Goal: Task Accomplishment & Management: Manage account settings

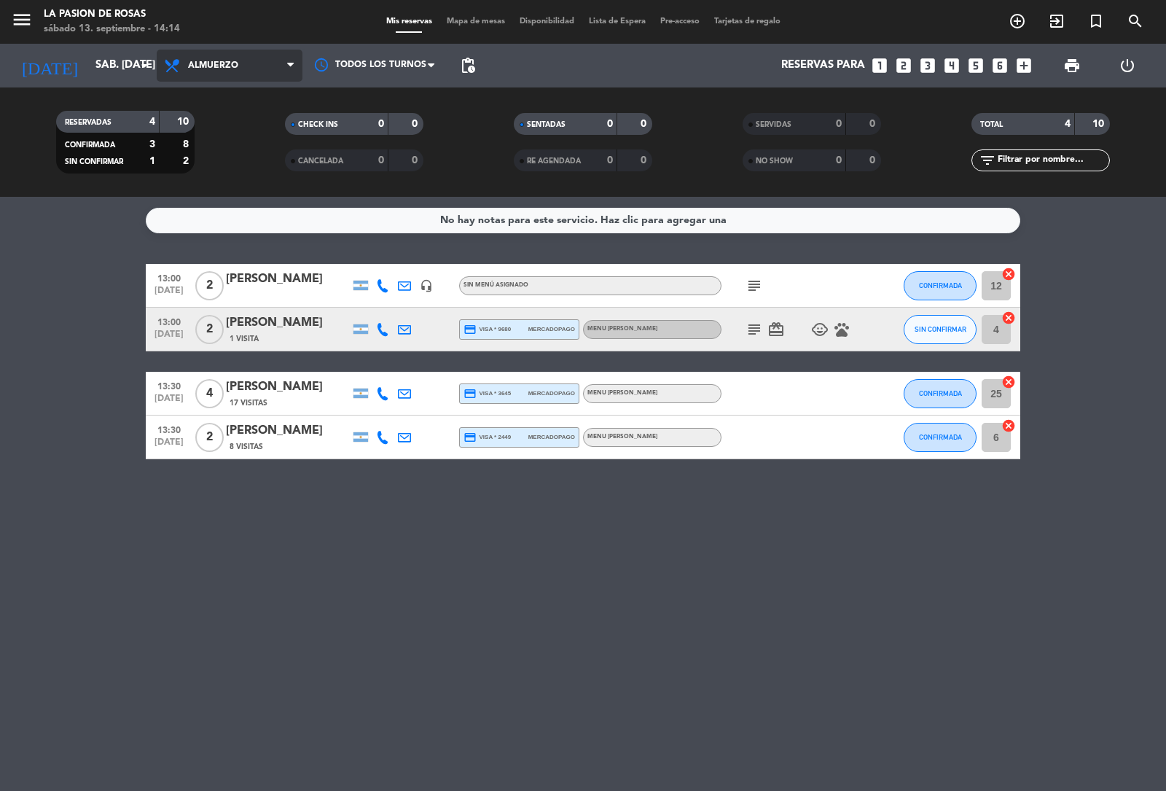
click at [250, 70] on span "Almuerzo" at bounding box center [230, 66] width 146 height 32
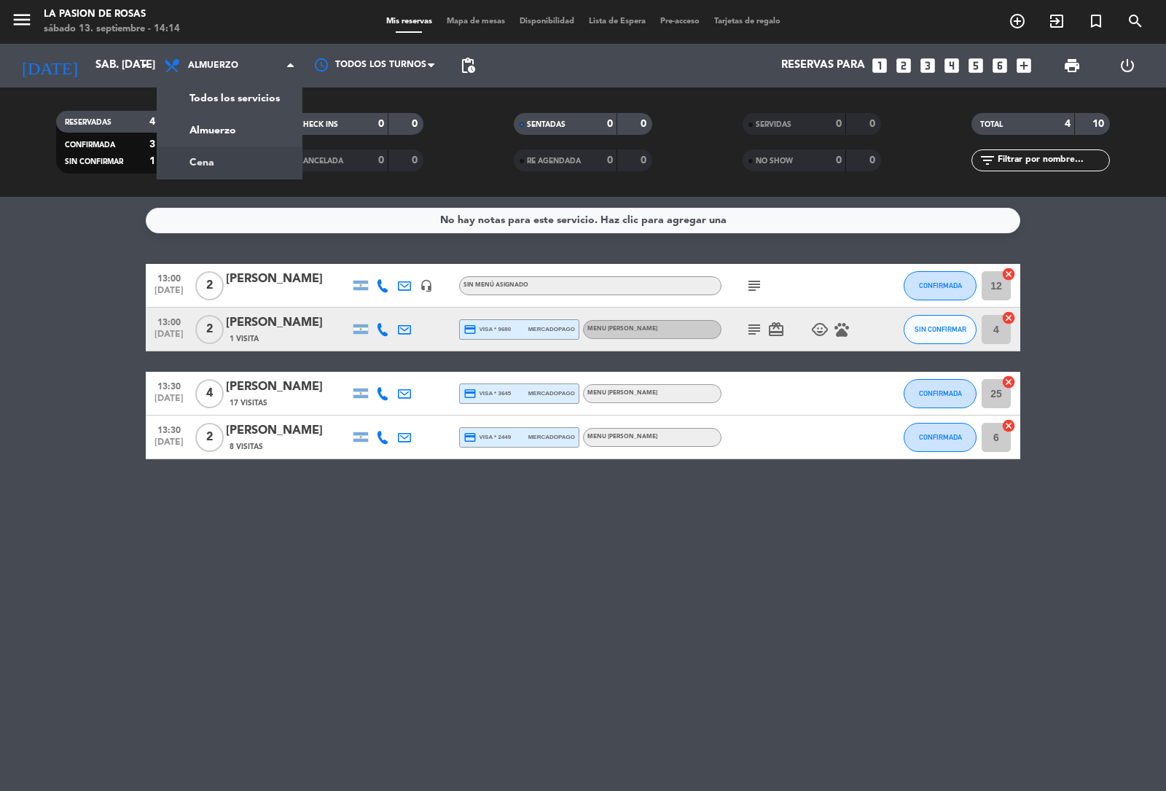
click at [217, 161] on div "menu [PERSON_NAME] de [PERSON_NAME] 13. septiembre - 14:14 Mis reservas Mapa de…" at bounding box center [583, 98] width 1166 height 197
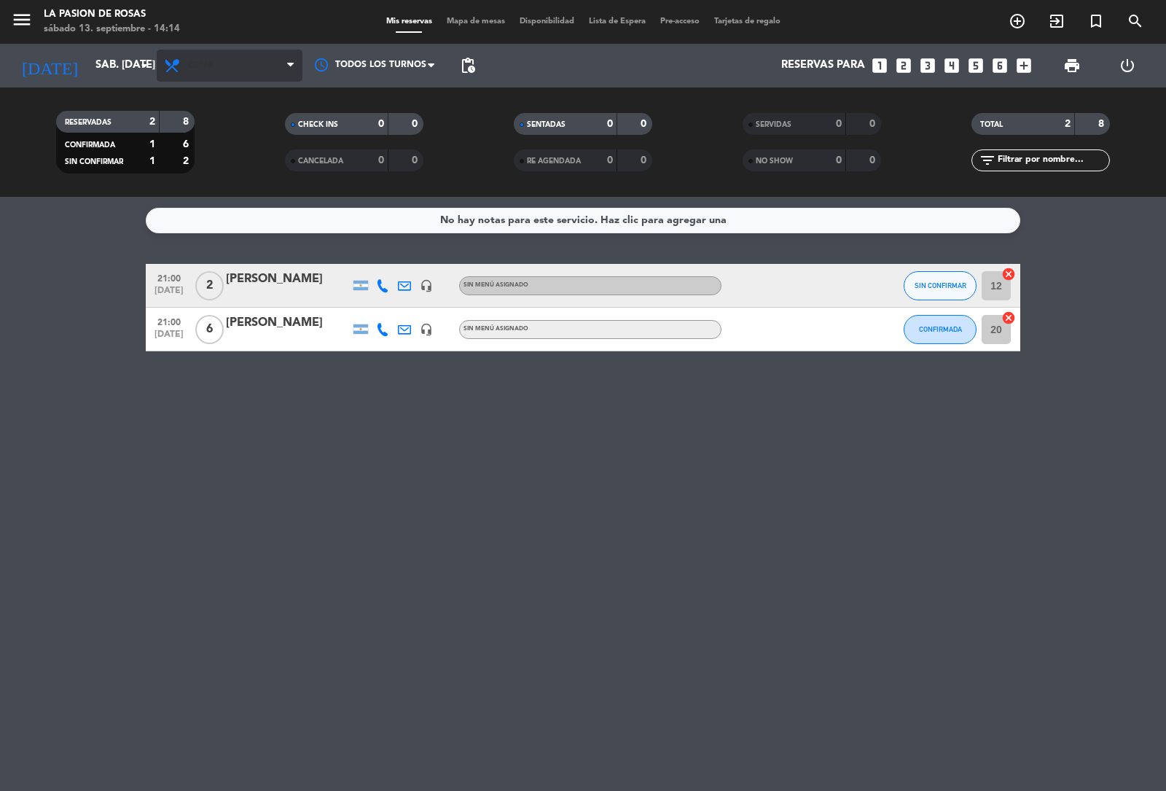
click at [208, 64] on span "Cena" at bounding box center [201, 66] width 26 height 10
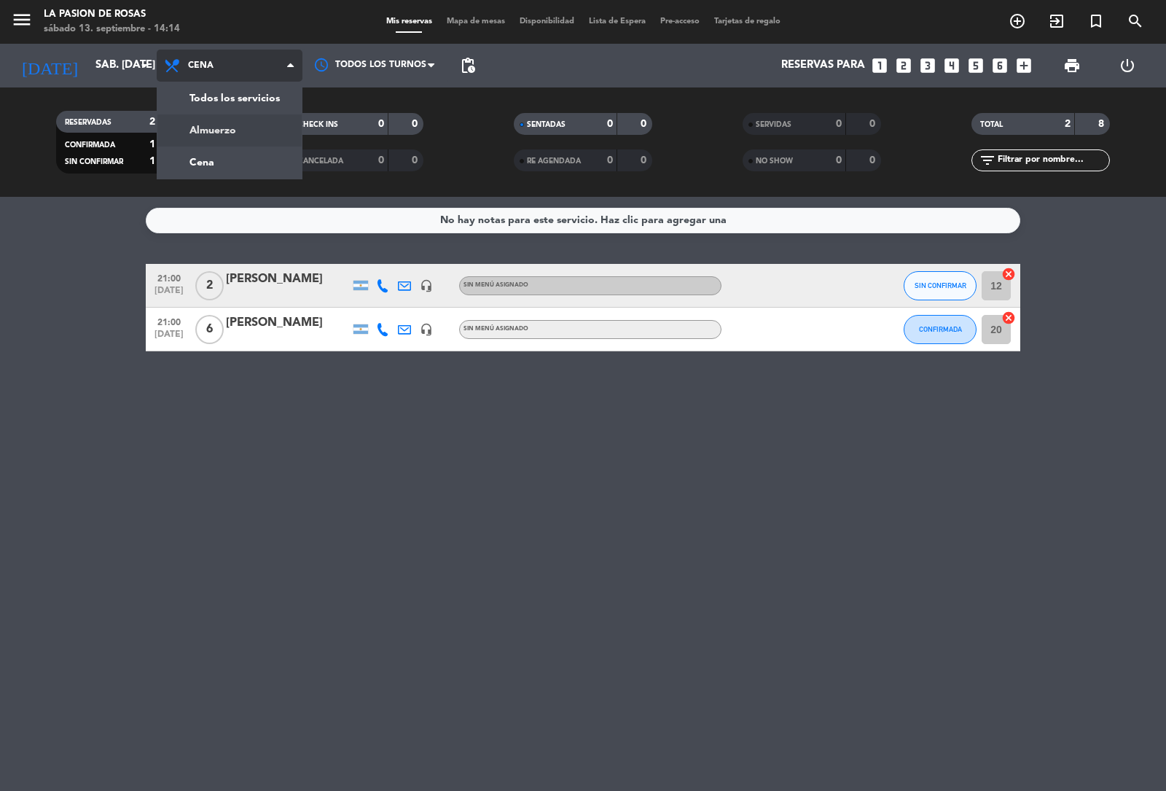
click at [203, 131] on div "menu [PERSON_NAME] de [PERSON_NAME] 13. septiembre - 14:14 Mis reservas Mapa de…" at bounding box center [583, 98] width 1166 height 197
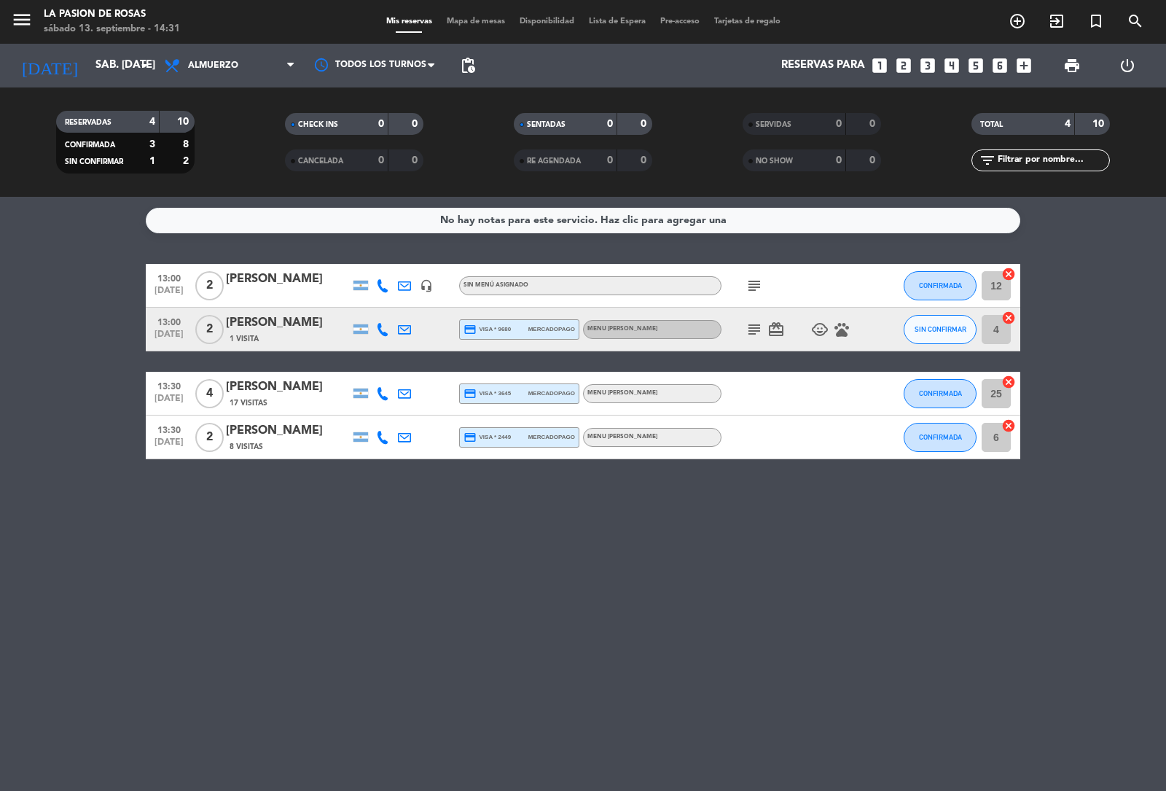
click at [905, 63] on icon "looks_two" at bounding box center [903, 65] width 19 height 19
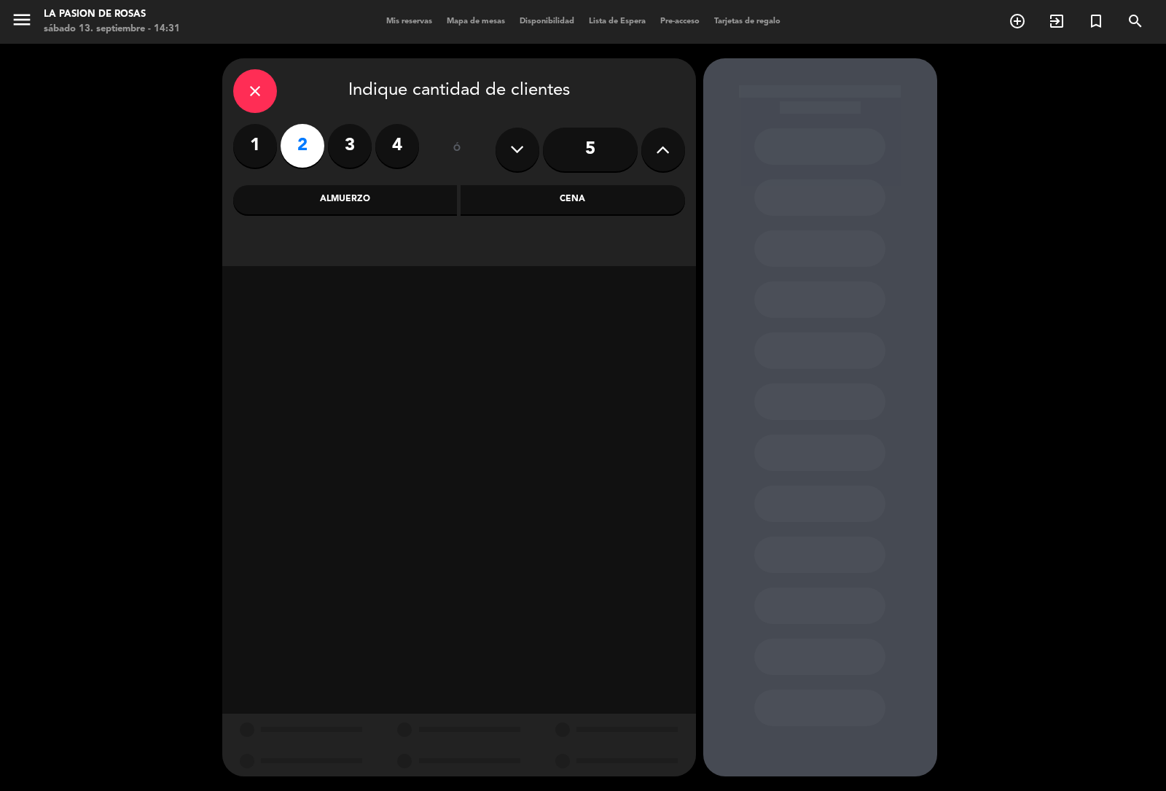
click at [359, 204] on div "Almuerzo" at bounding box center [345, 199] width 225 height 29
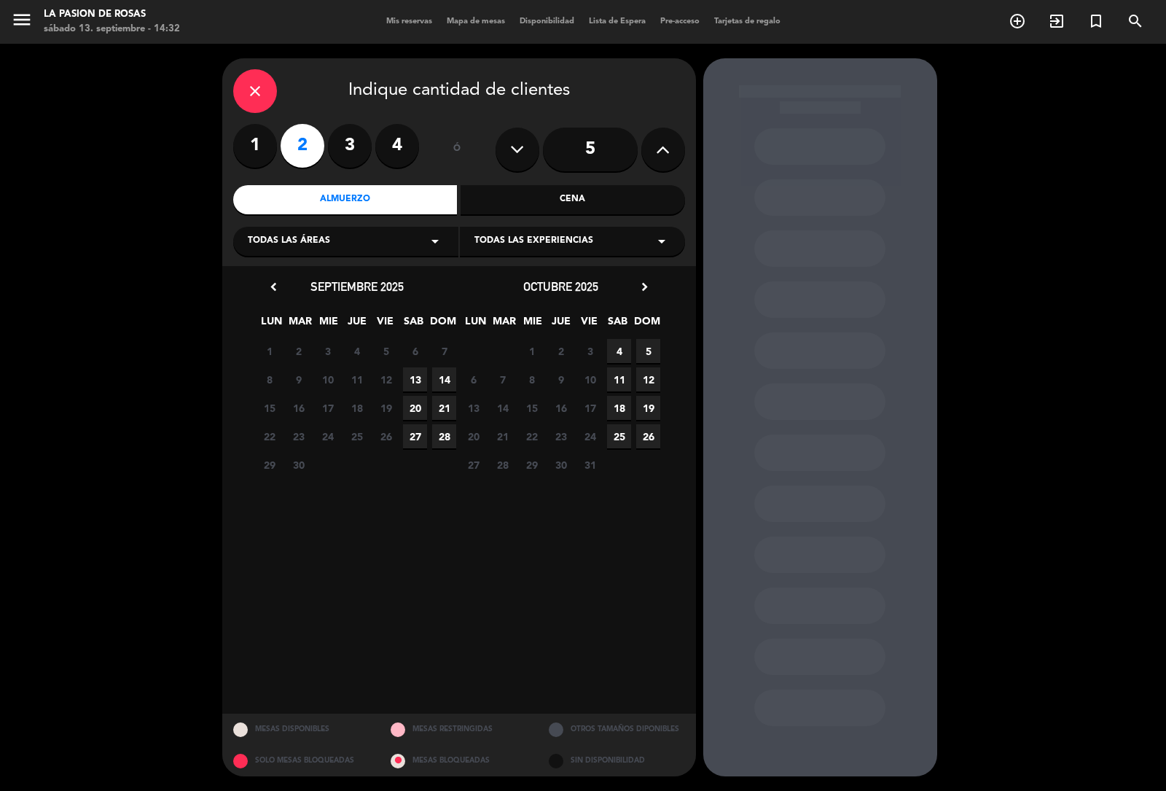
click at [420, 376] on span "13" at bounding box center [415, 379] width 24 height 24
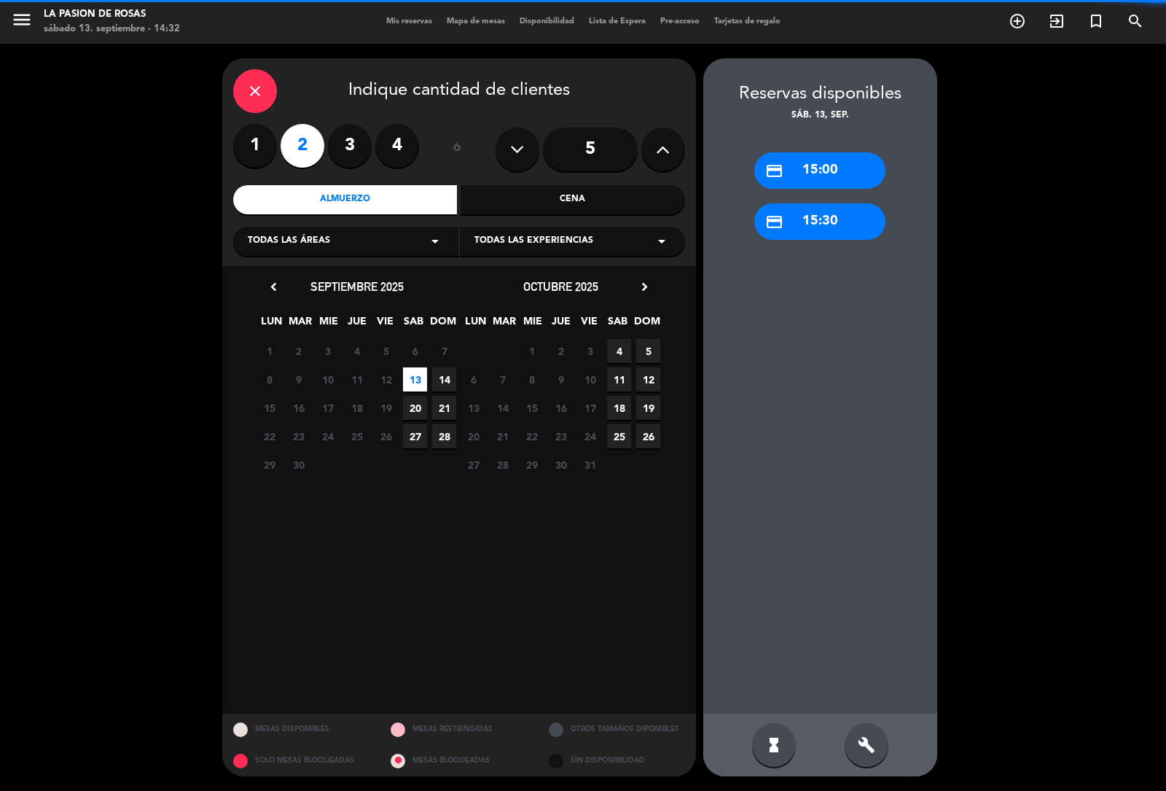
click at [811, 175] on div "credit_card 15:00" at bounding box center [820, 170] width 131 height 36
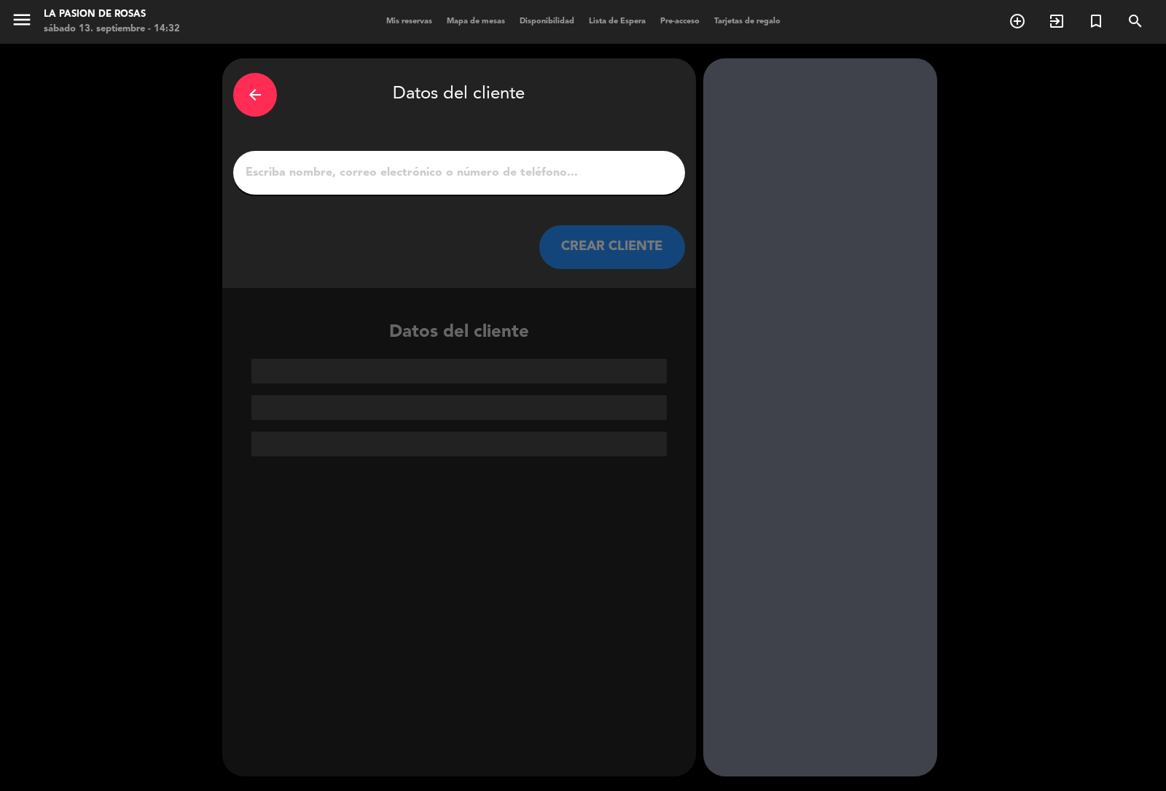
click at [460, 177] on input "1" at bounding box center [459, 173] width 430 height 20
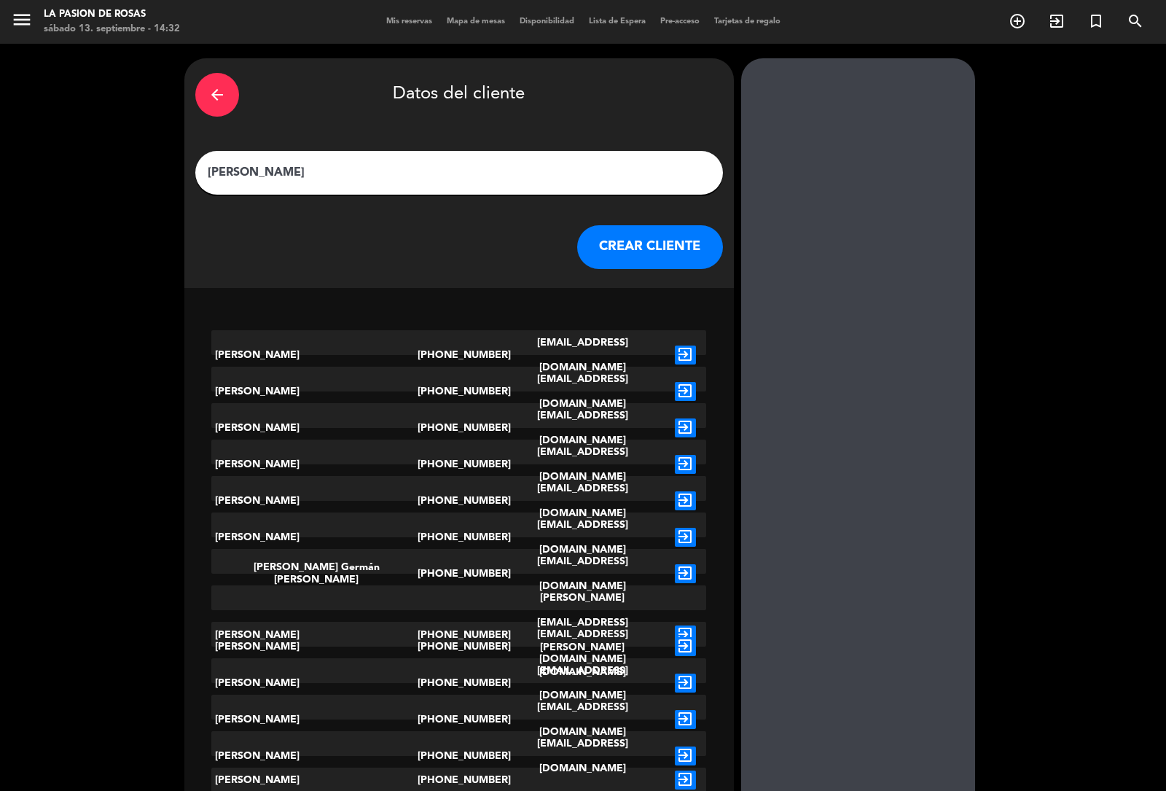
type input "[PERSON_NAME]"
click at [617, 235] on button "CREAR CLIENTE" at bounding box center [650, 247] width 146 height 44
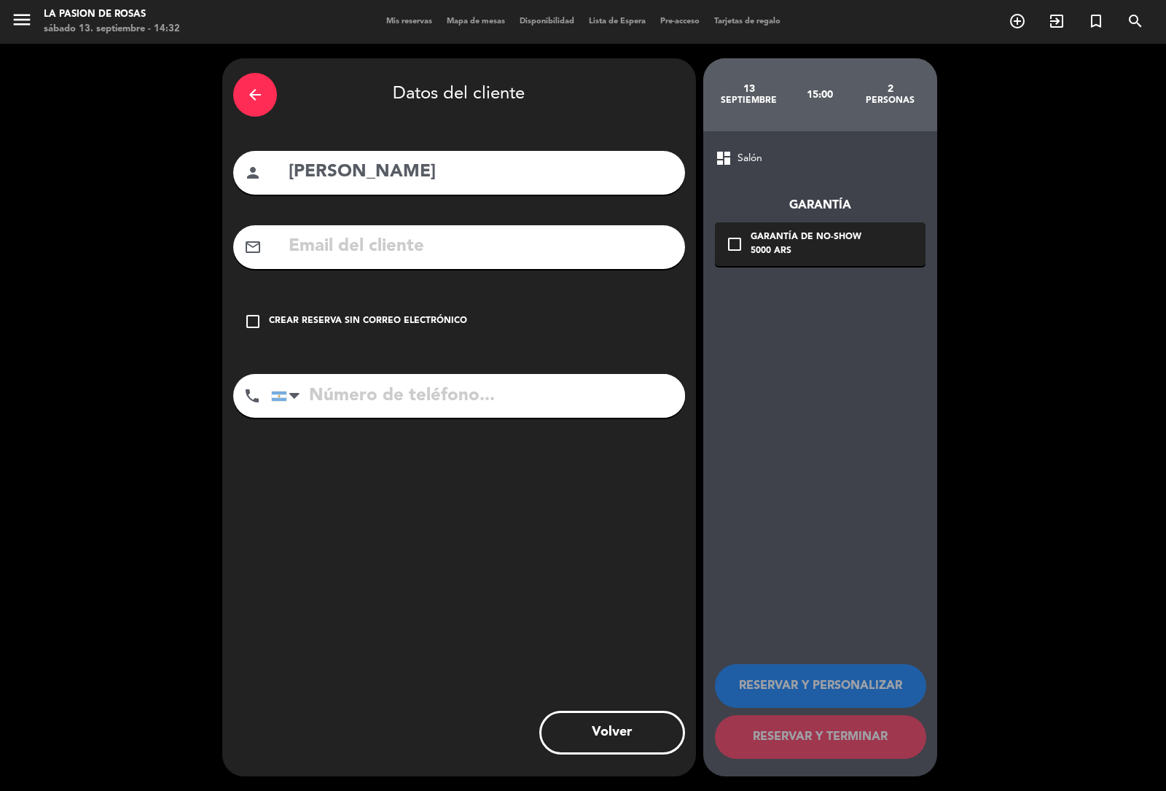
click at [253, 322] on icon "check_box_outline_blank" at bounding box center [252, 321] width 17 height 17
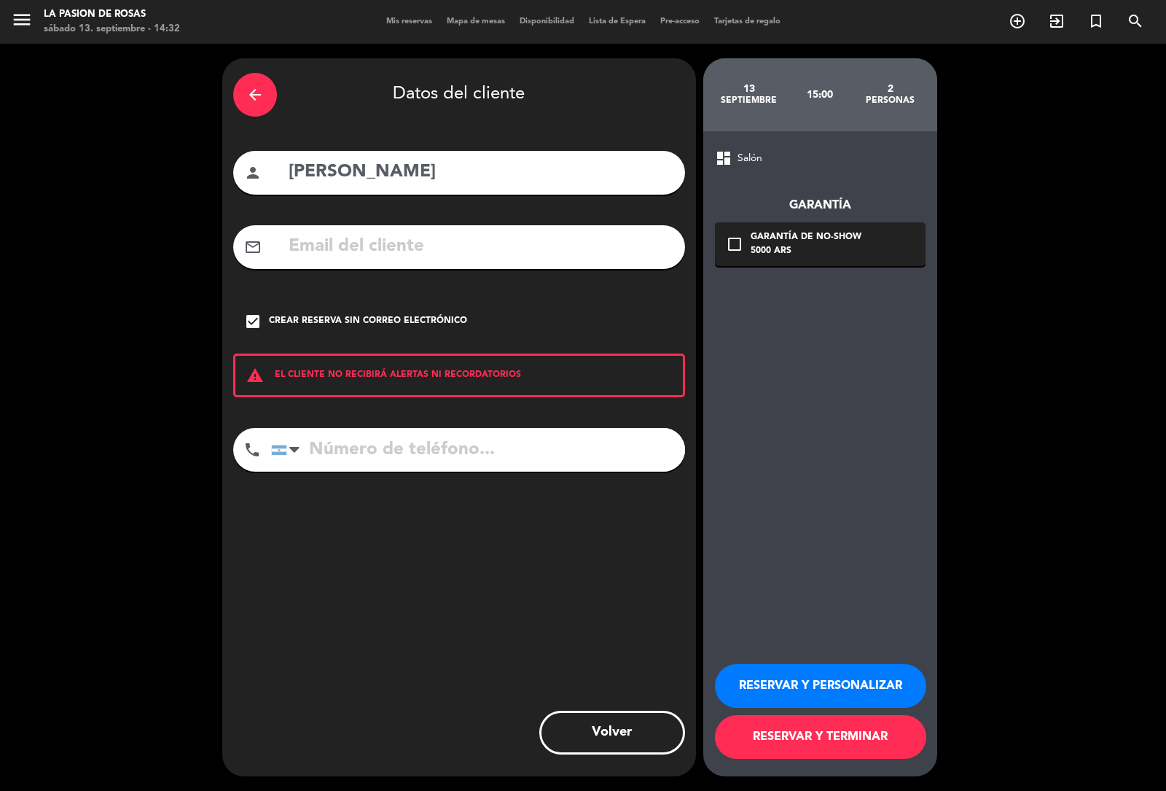
click at [786, 730] on button "RESERVAR Y TERMINAR" at bounding box center [820, 737] width 211 height 44
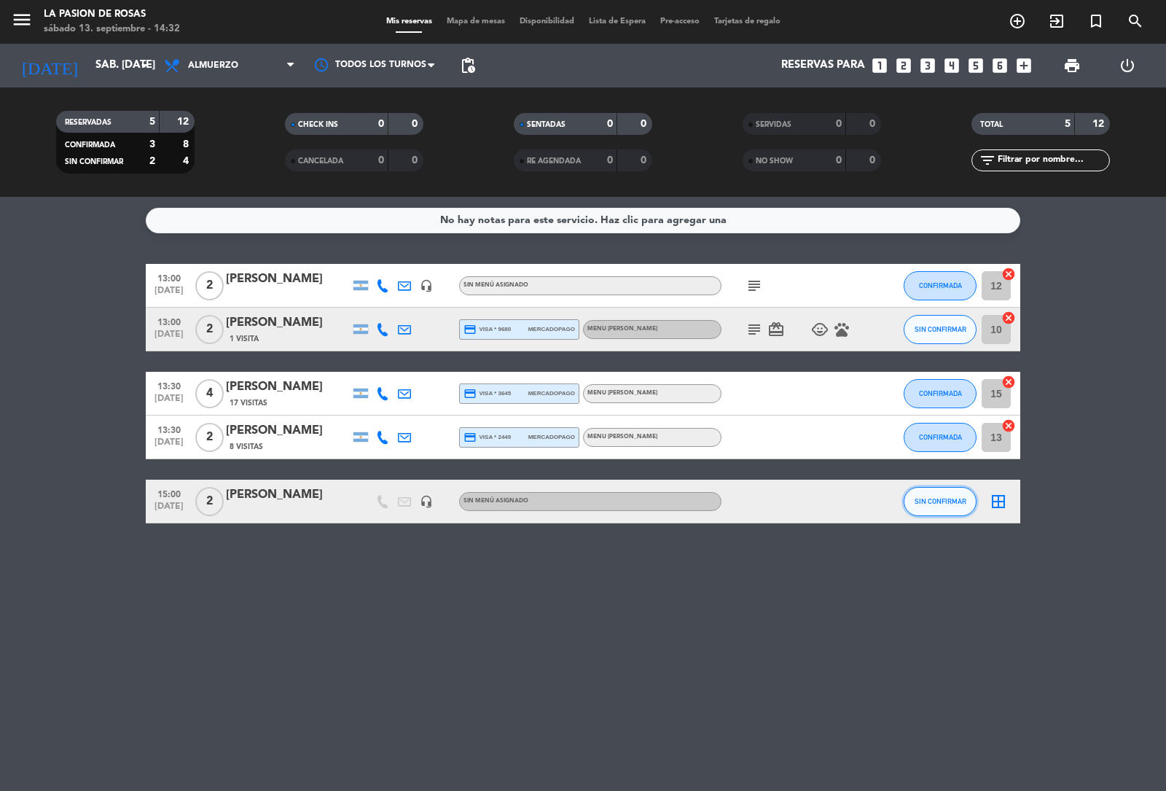
click at [944, 493] on button "SIN CONFIRMAR" at bounding box center [940, 501] width 73 height 29
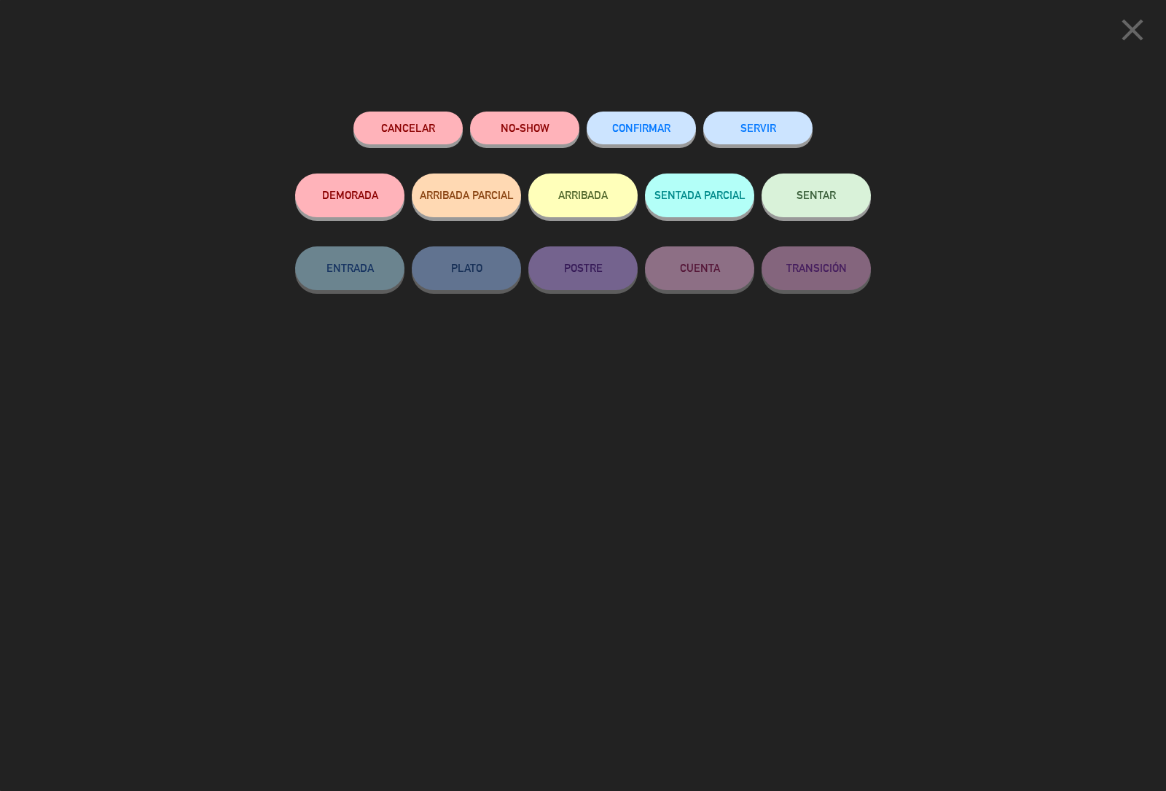
click at [642, 118] on button "CONFIRMAR" at bounding box center [641, 128] width 109 height 33
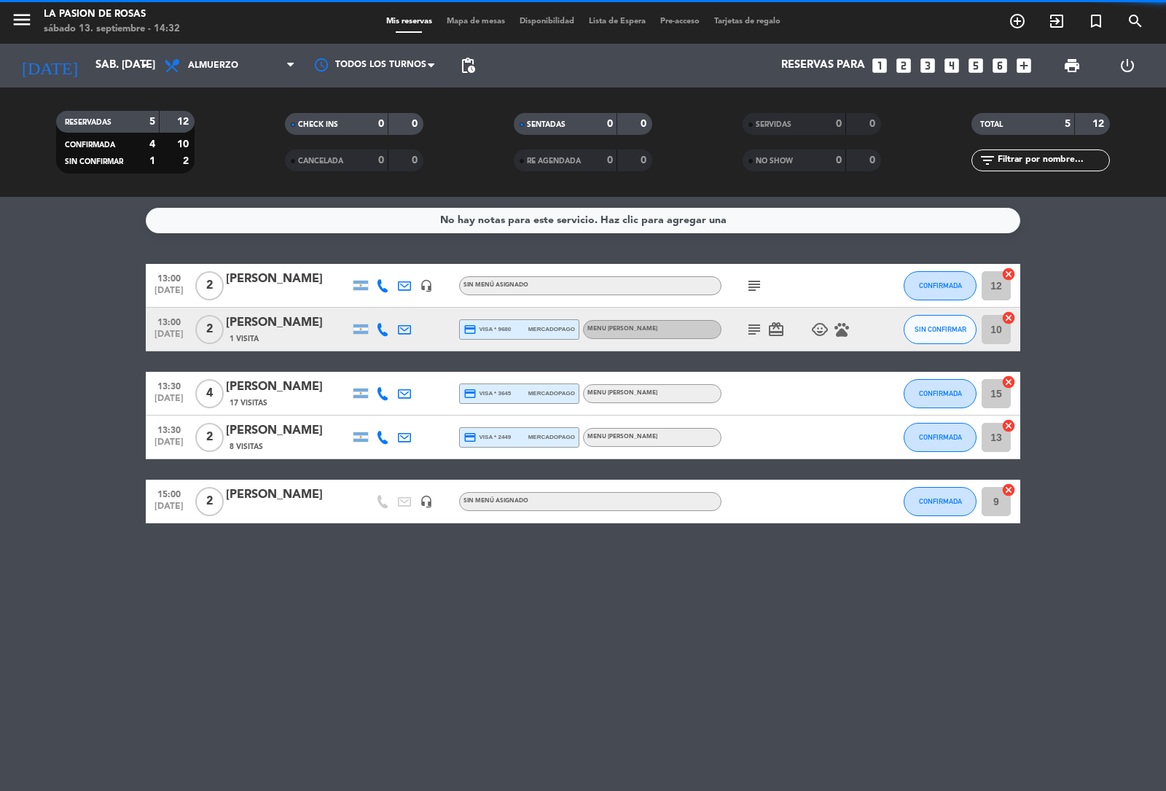
click at [931, 64] on icon "looks_3" at bounding box center [928, 65] width 19 height 19
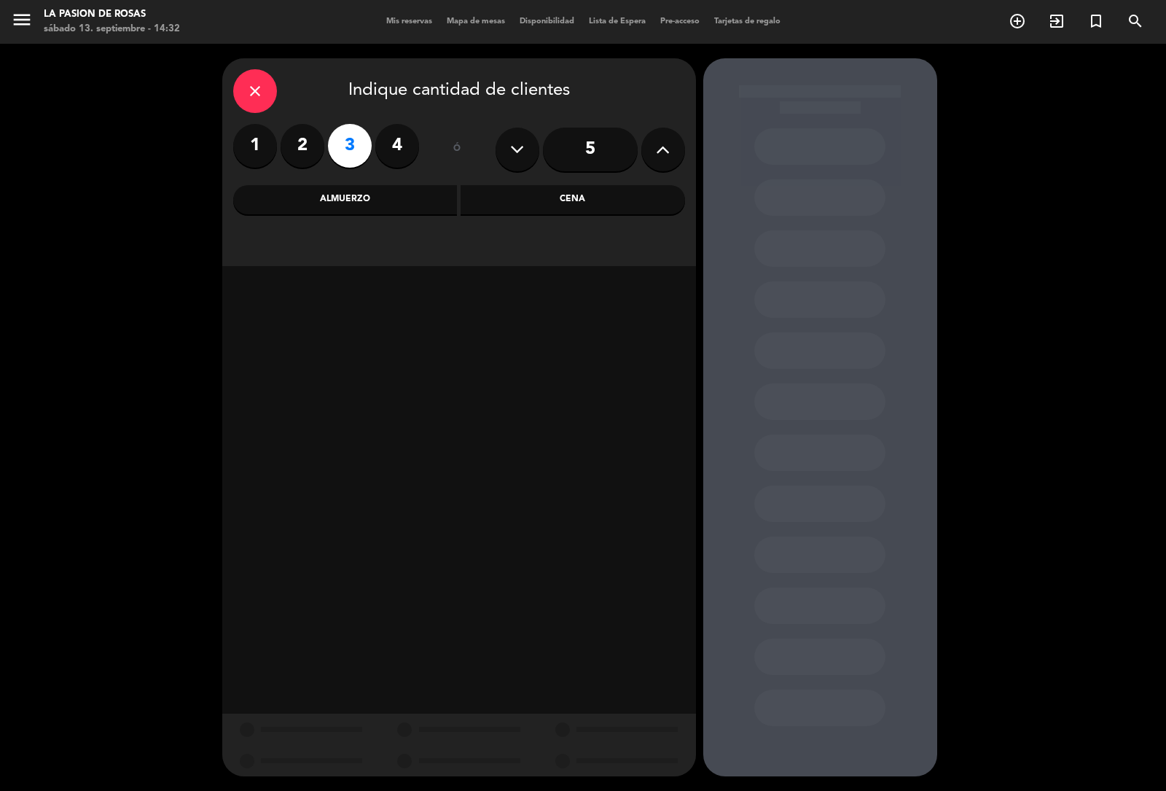
click at [370, 211] on div "Almuerzo" at bounding box center [345, 199] width 225 height 29
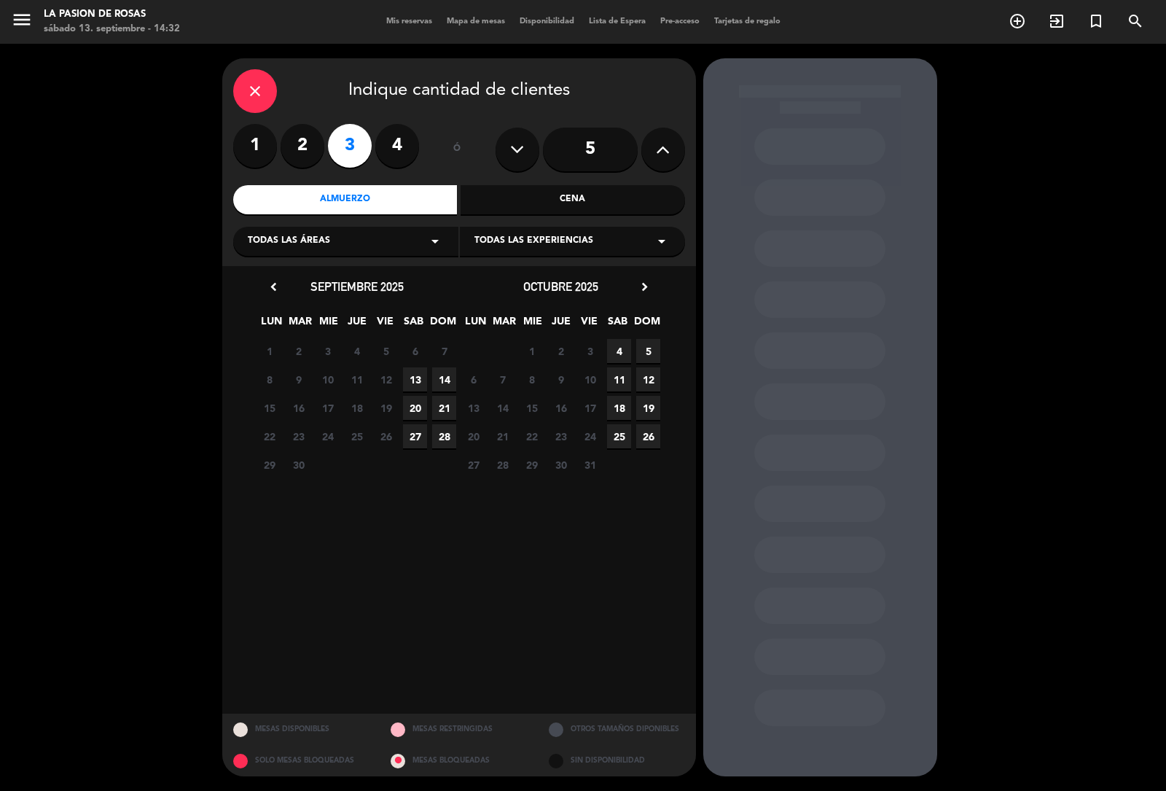
click at [412, 379] on span "13" at bounding box center [415, 379] width 24 height 24
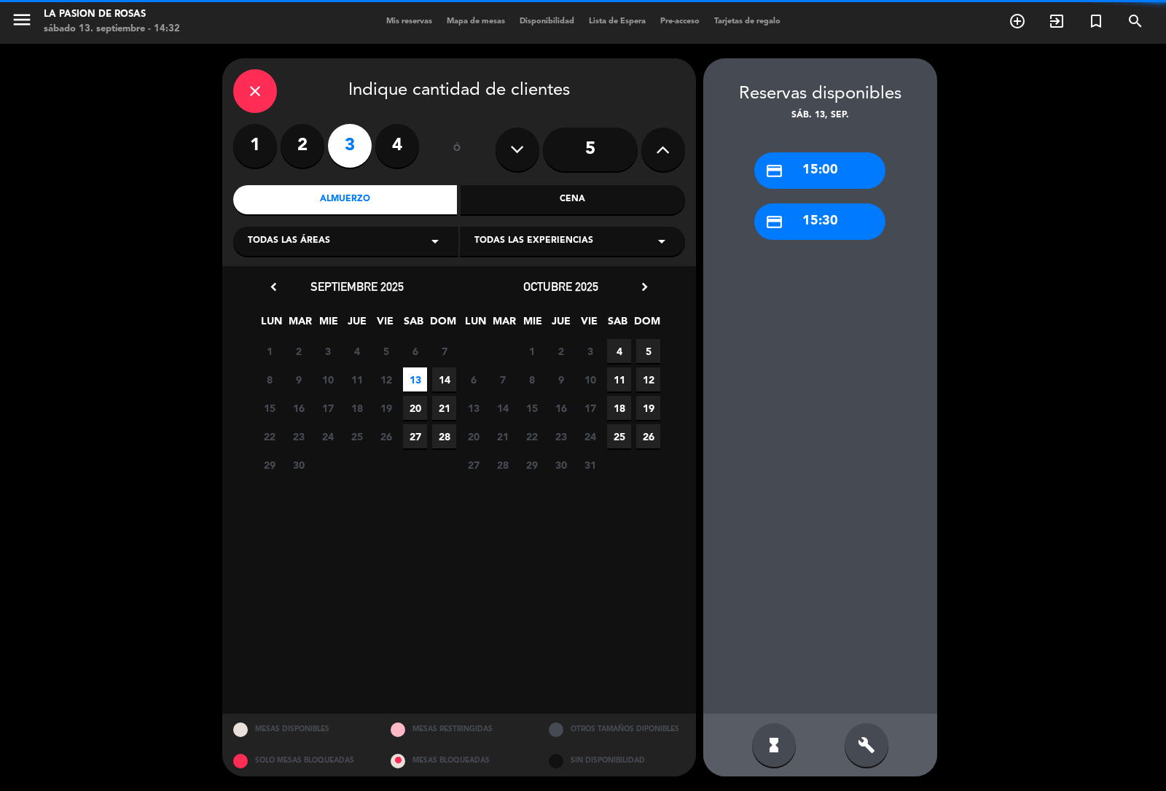
click at [782, 170] on div "credit_card 15:00" at bounding box center [820, 170] width 131 height 36
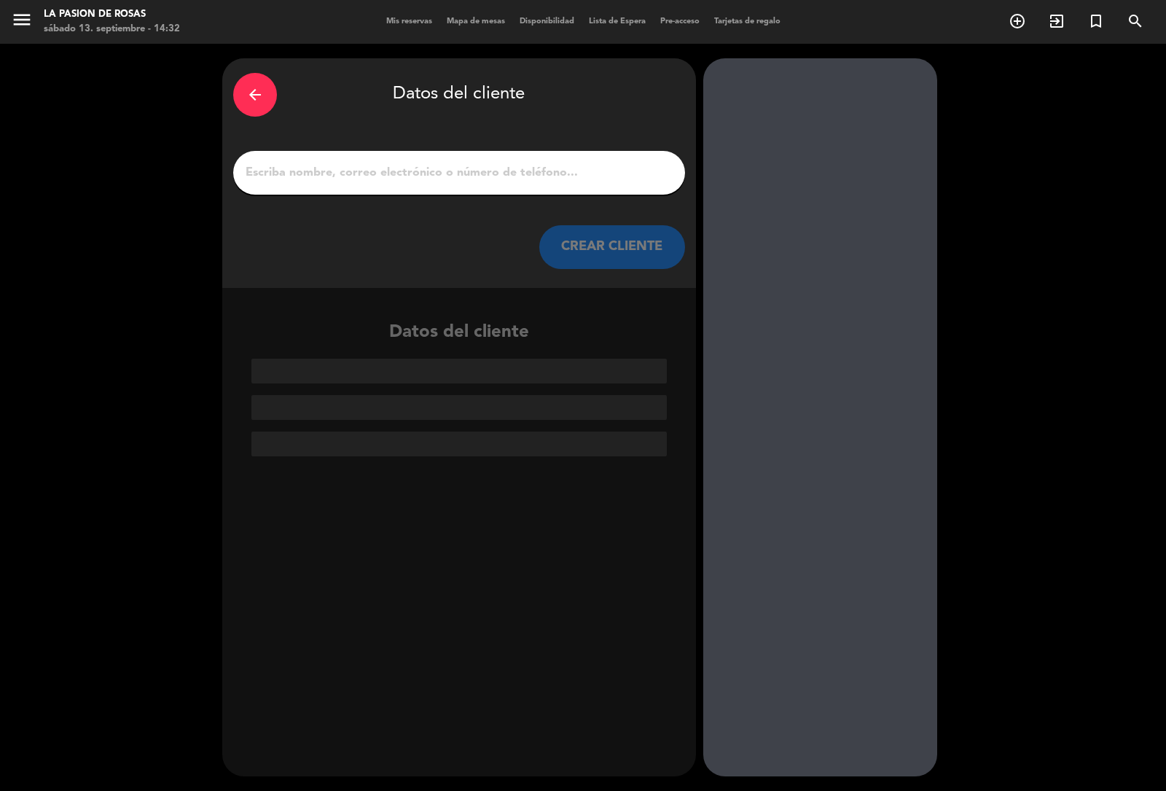
click at [474, 181] on input "1" at bounding box center [459, 173] width 430 height 20
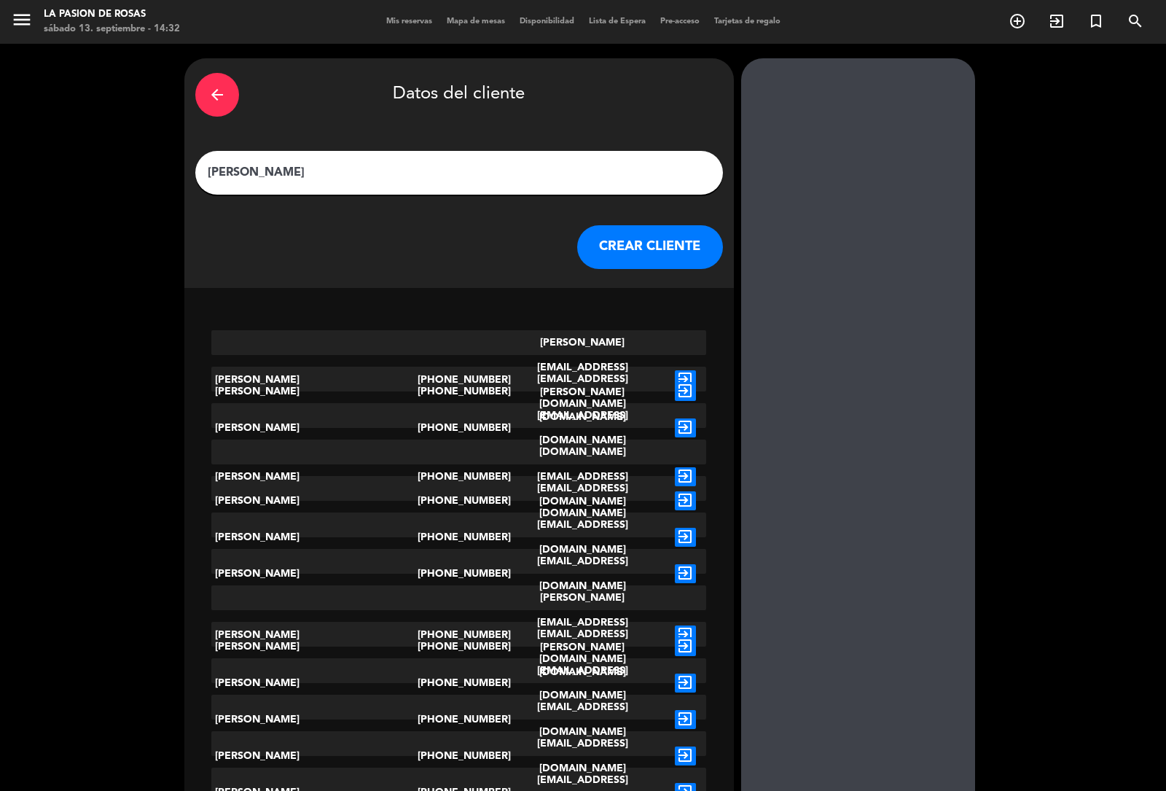
type input "[PERSON_NAME]"
click at [599, 253] on button "CREAR CLIENTE" at bounding box center [650, 247] width 146 height 44
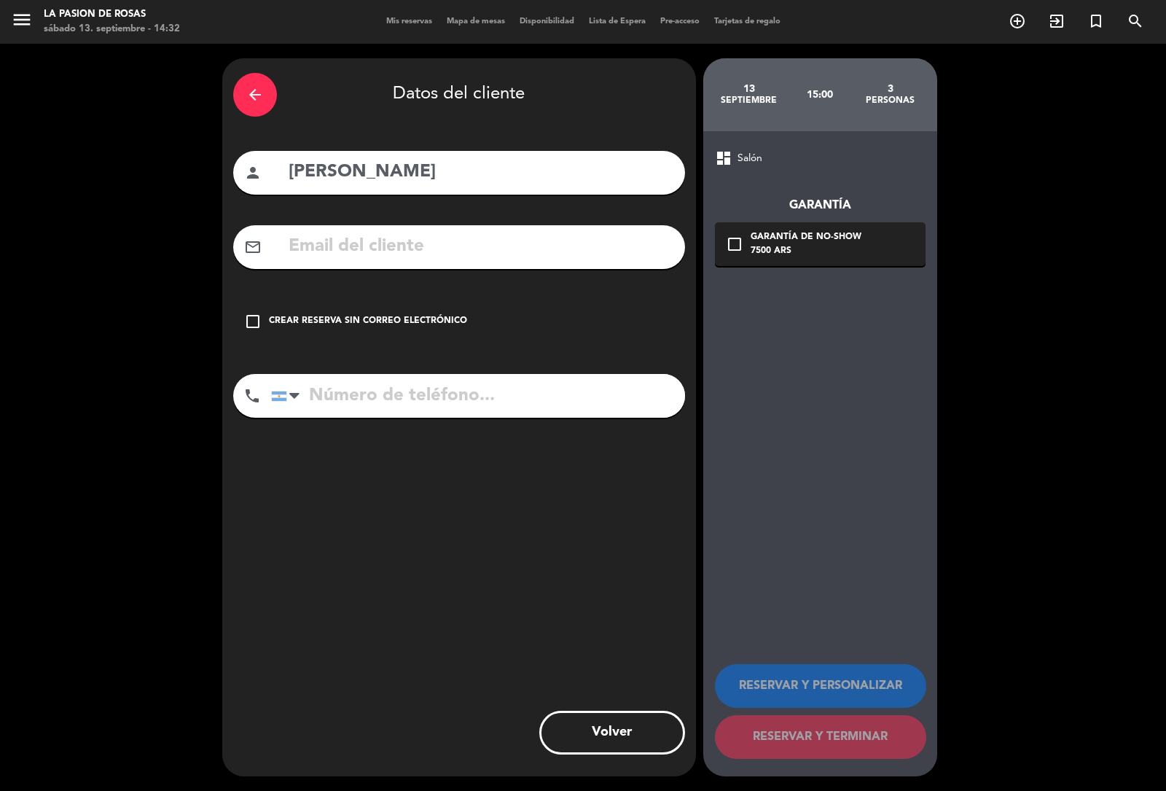
click at [246, 319] on icon "check_box_outline_blank" at bounding box center [252, 321] width 17 height 17
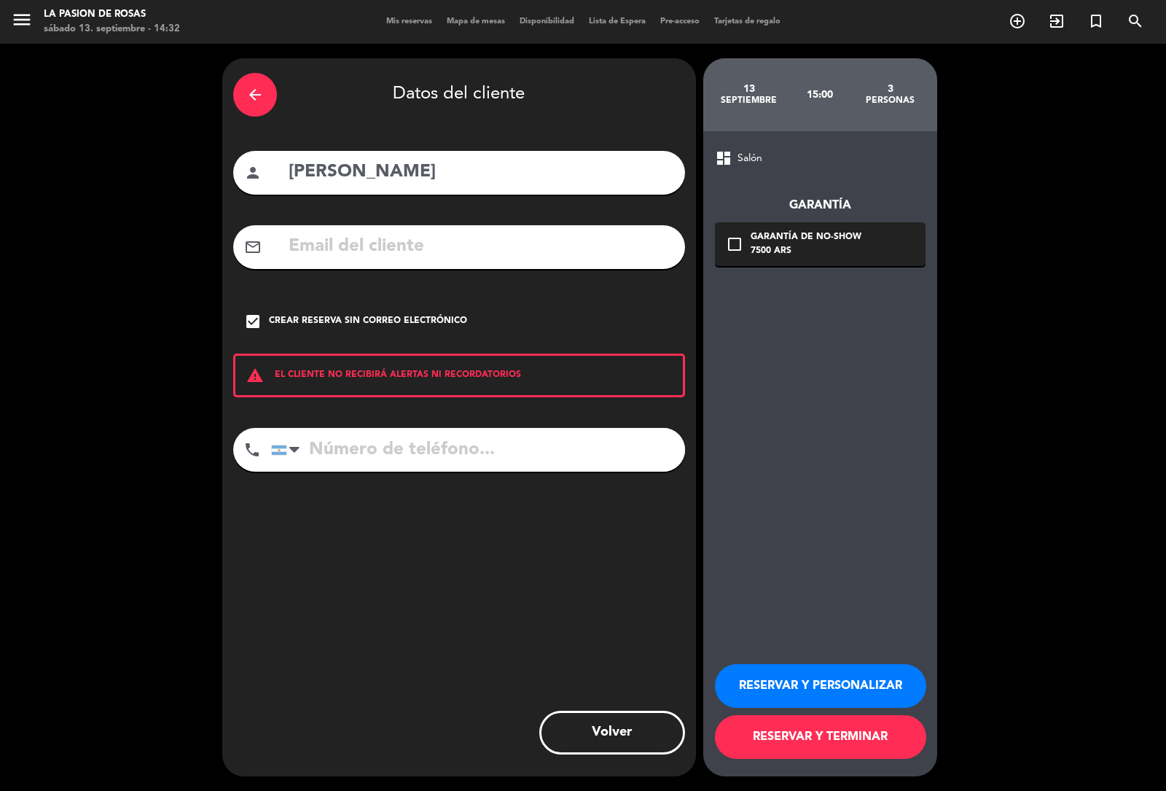
drag, startPoint x: 825, startPoint y: 741, endPoint x: 790, endPoint y: 720, distance: 41.1
click at [825, 740] on button "RESERVAR Y TERMINAR" at bounding box center [820, 737] width 211 height 44
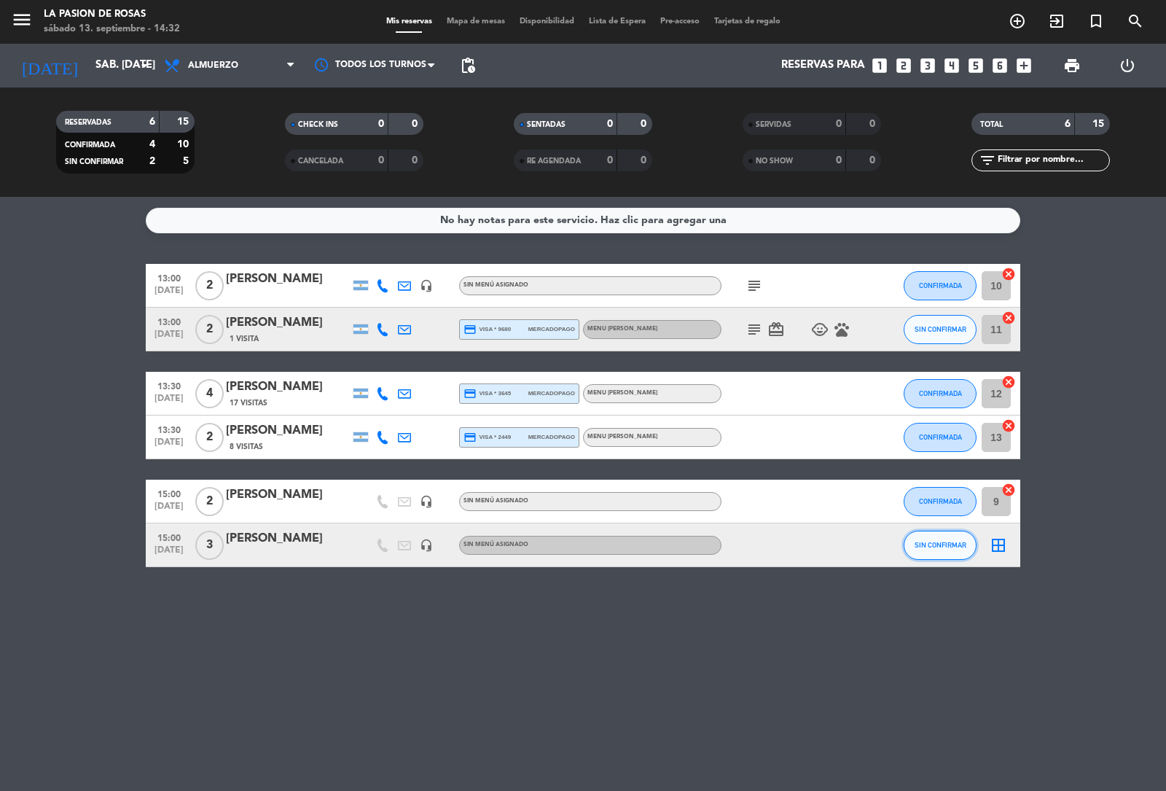
click at [944, 547] on span "SIN CONFIRMAR" at bounding box center [941, 545] width 52 height 8
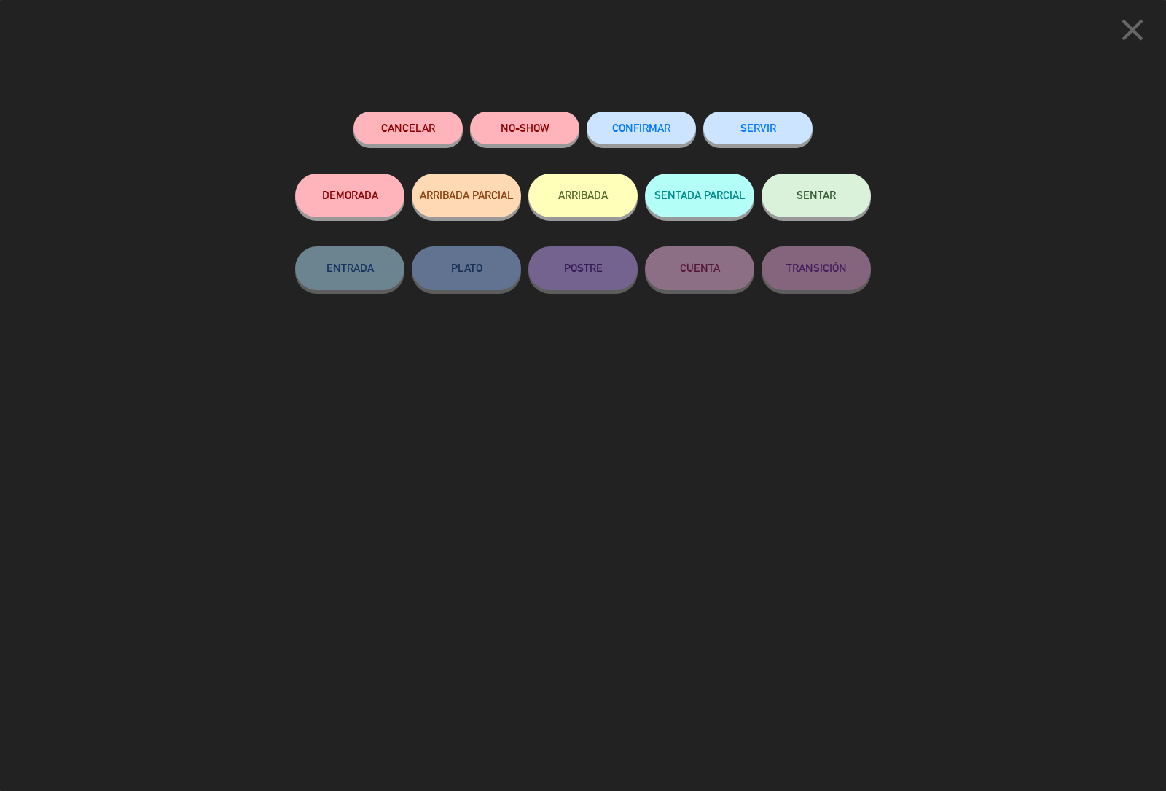
click at [663, 136] on button "CONFIRMAR" at bounding box center [641, 128] width 109 height 33
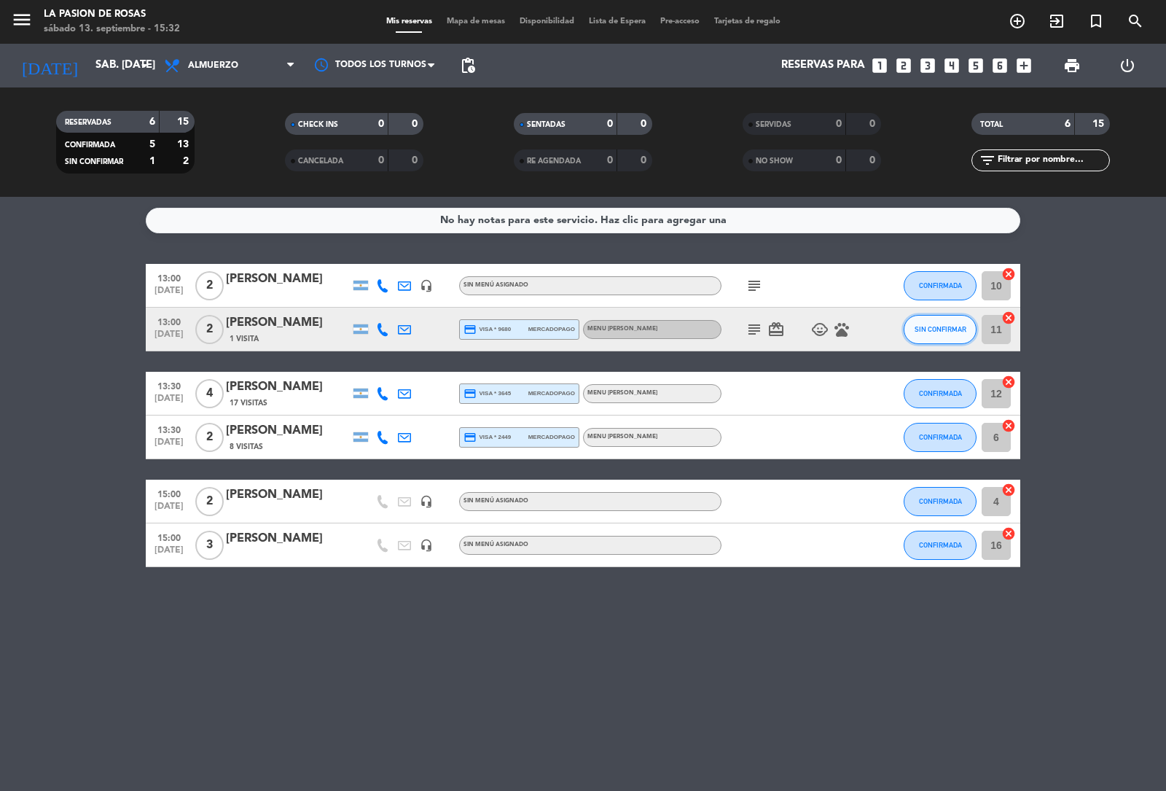
click at [919, 340] on button "SIN CONFIRMAR" at bounding box center [940, 329] width 73 height 29
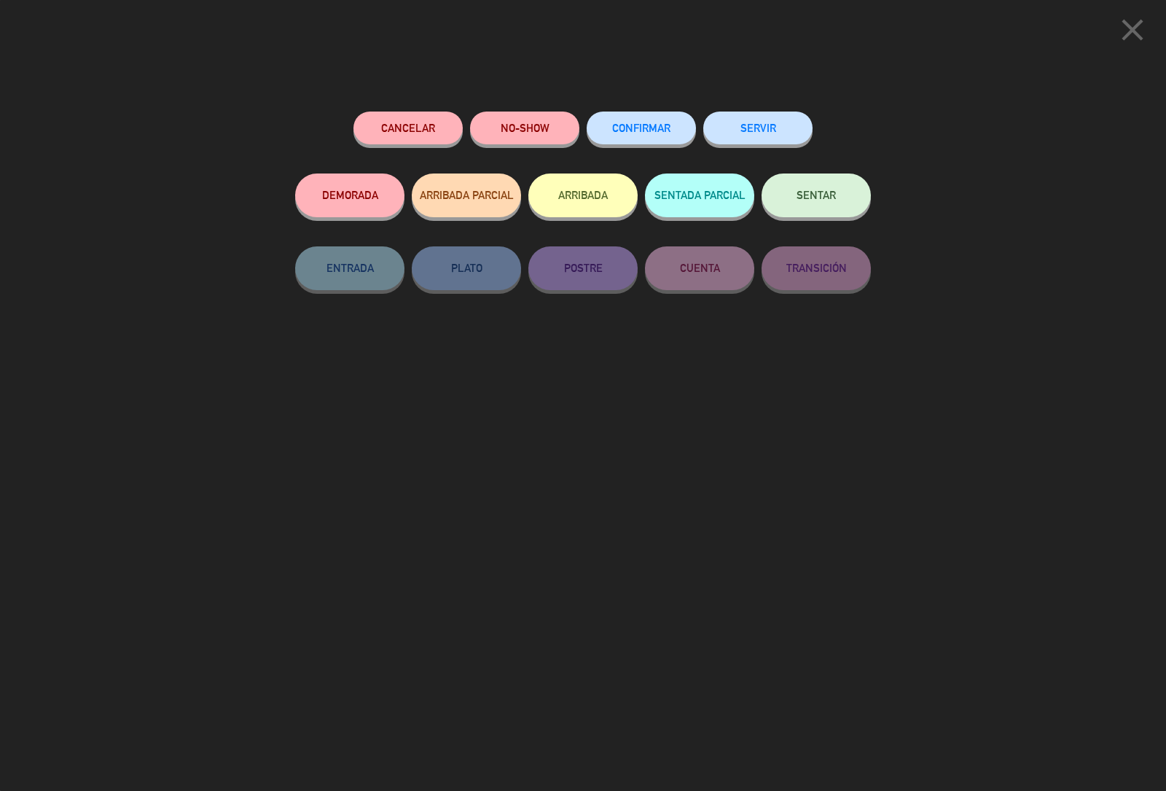
click at [428, 132] on button "Cancelar" at bounding box center [408, 128] width 109 height 33
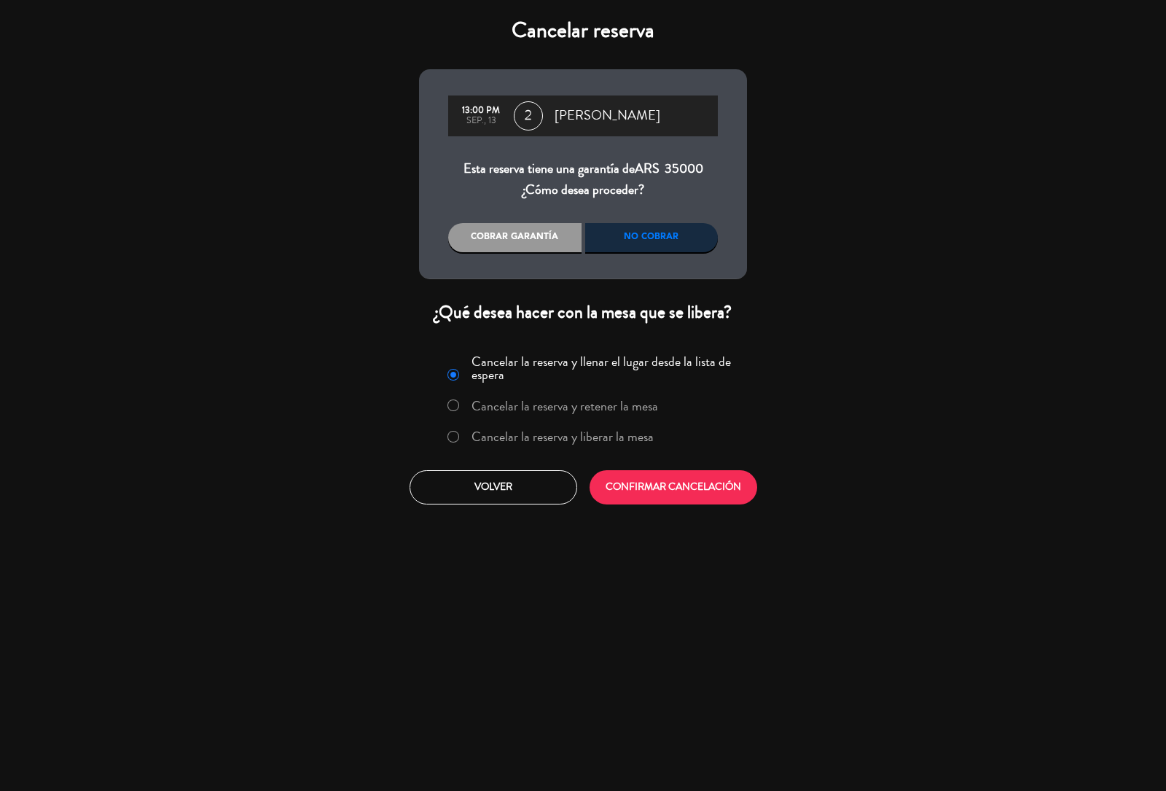
click at [441, 434] on label "Cancelar la reserva y liberar la mesa" at bounding box center [551, 437] width 222 height 26
click at [660, 483] on button "CONFIRMAR CANCELACIÓN" at bounding box center [674, 487] width 168 height 34
